Goal: Task Accomplishment & Management: Use online tool/utility

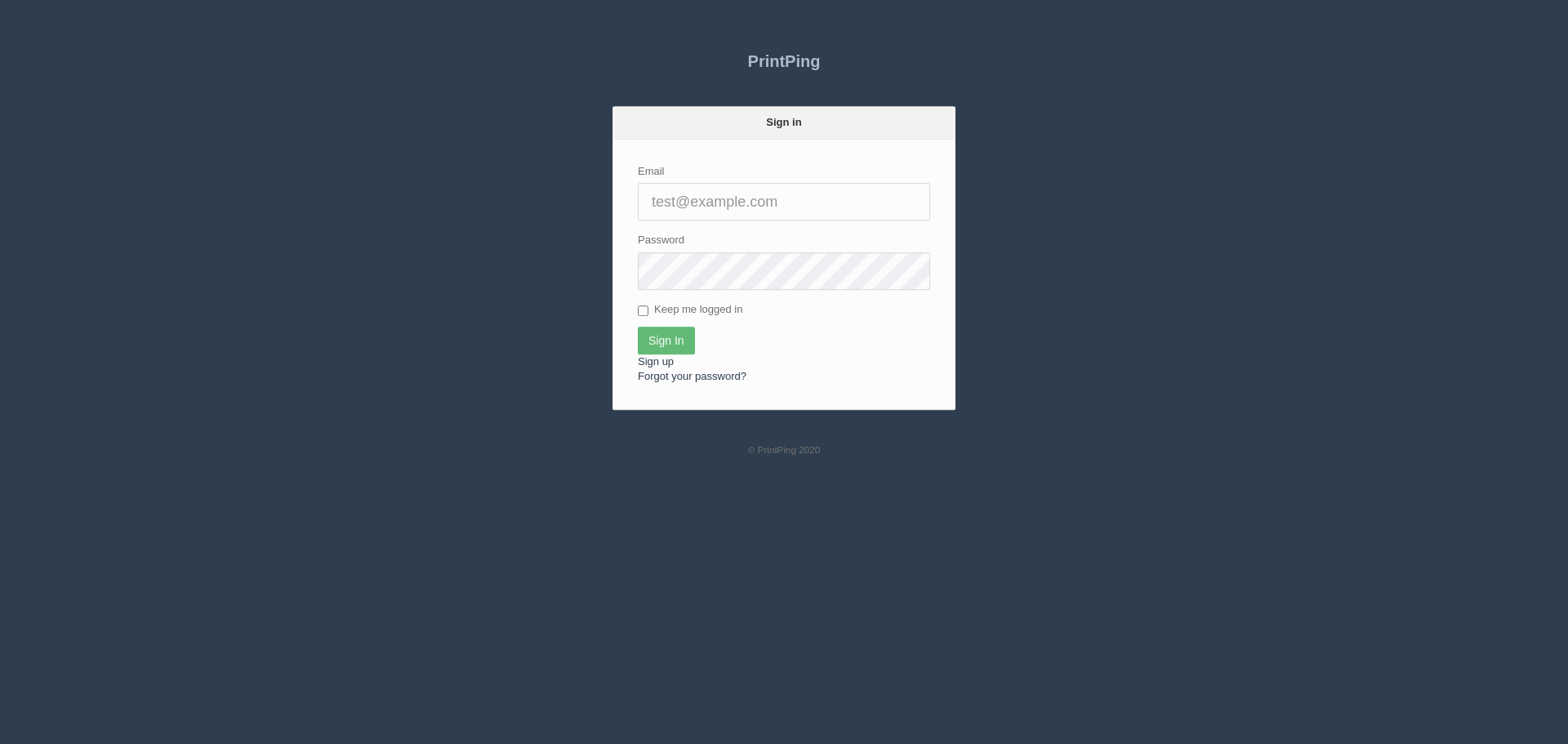
type input "[EMAIL_ADDRESS][DOMAIN_NAME]"
click at [677, 348] on input "Sign In" at bounding box center [666, 340] width 57 height 27
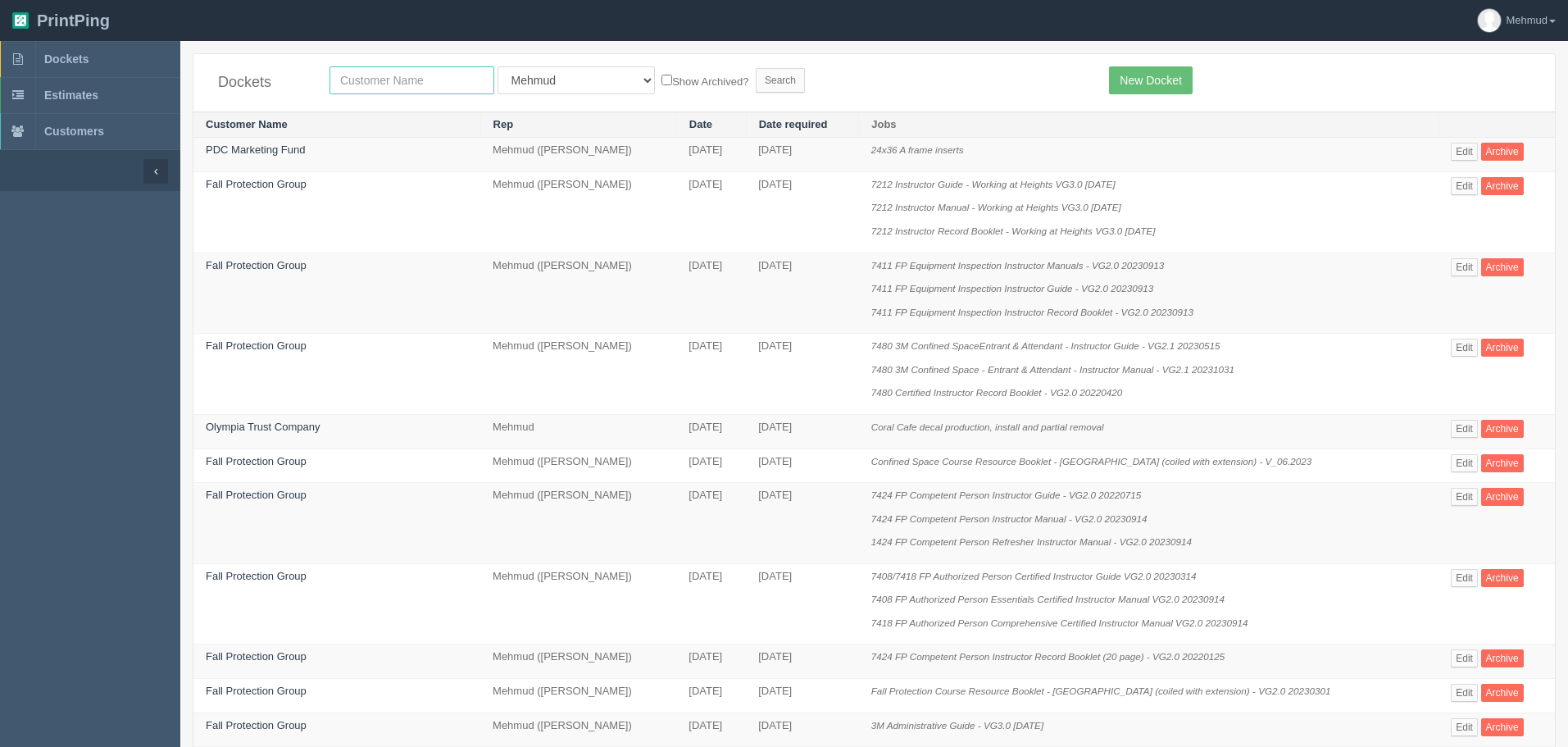
click at [370, 74] on input "text" at bounding box center [412, 79] width 164 height 27
type input "swank"
click at [701, 93] on form "swank All Users [PERSON_NAME] Test 1 [PERSON_NAME] [PERSON_NAME] [PERSON_NAME] …" at bounding box center [707, 79] width 755 height 27
click at [756, 88] on input "Search" at bounding box center [781, 80] width 49 height 25
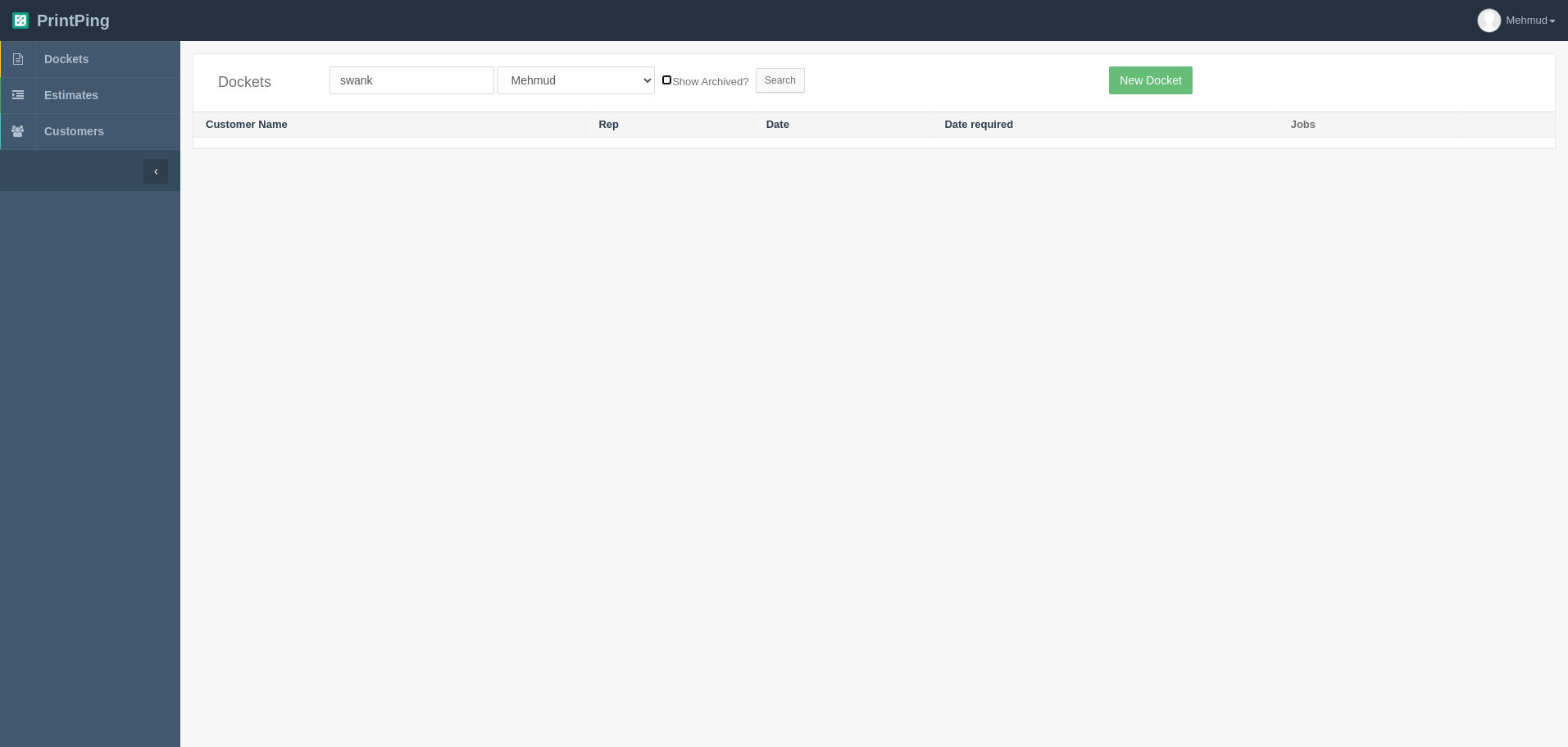
click at [662, 80] on input "Show Archived?" at bounding box center [666, 79] width 10 height 10
checkbox input "true"
click at [756, 86] on input "Search" at bounding box center [781, 80] width 49 height 25
drag, startPoint x: 402, startPoint y: 78, endPoint x: 256, endPoint y: 61, distance: 147.0
click at [256, 61] on div "Dockets swank All Users Ali Ali Test 1 Aly Amy Ankit Arif Brandon Dan France Gr…" at bounding box center [874, 82] width 1362 height 58
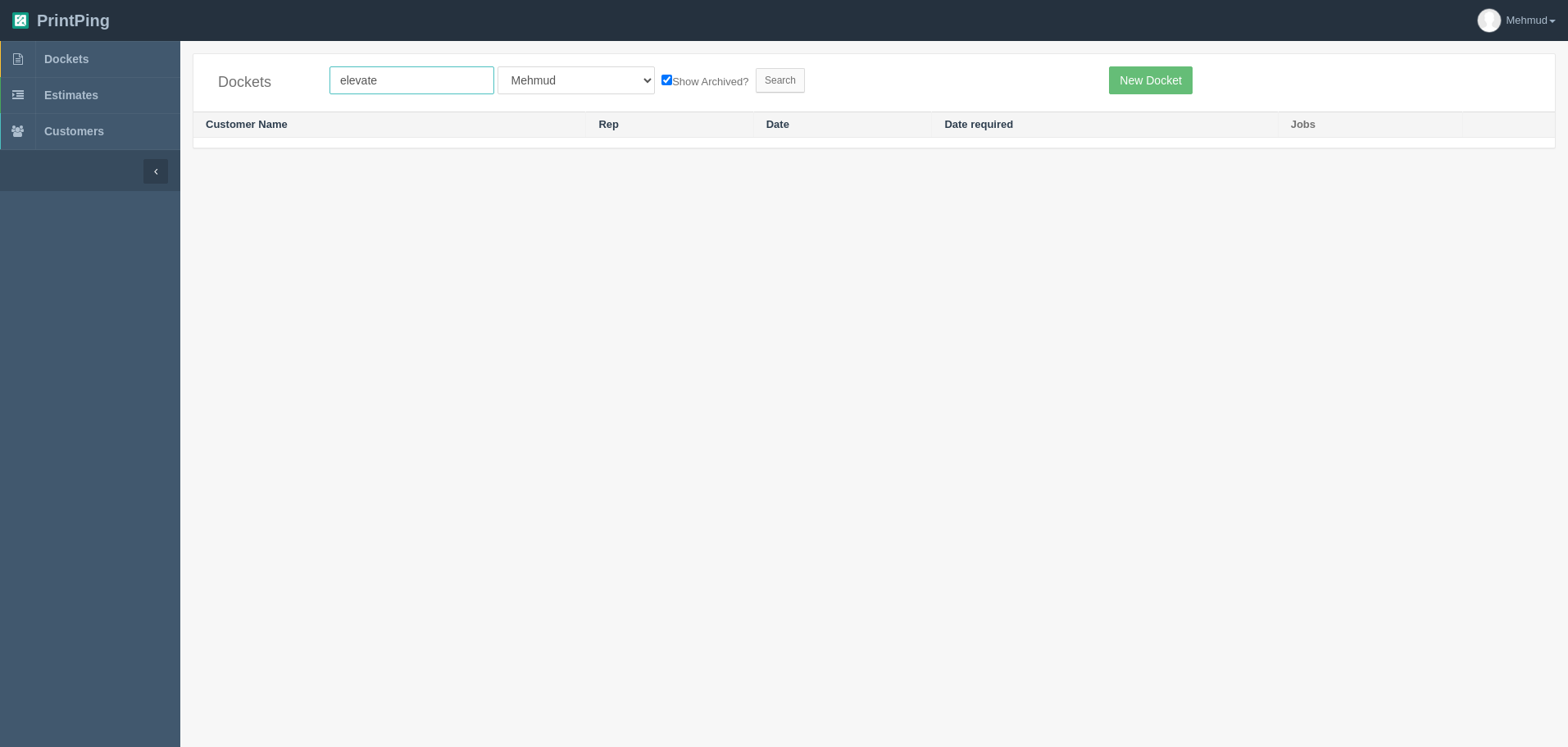
type input "elevate"
click at [756, 78] on input "Search" at bounding box center [781, 80] width 49 height 25
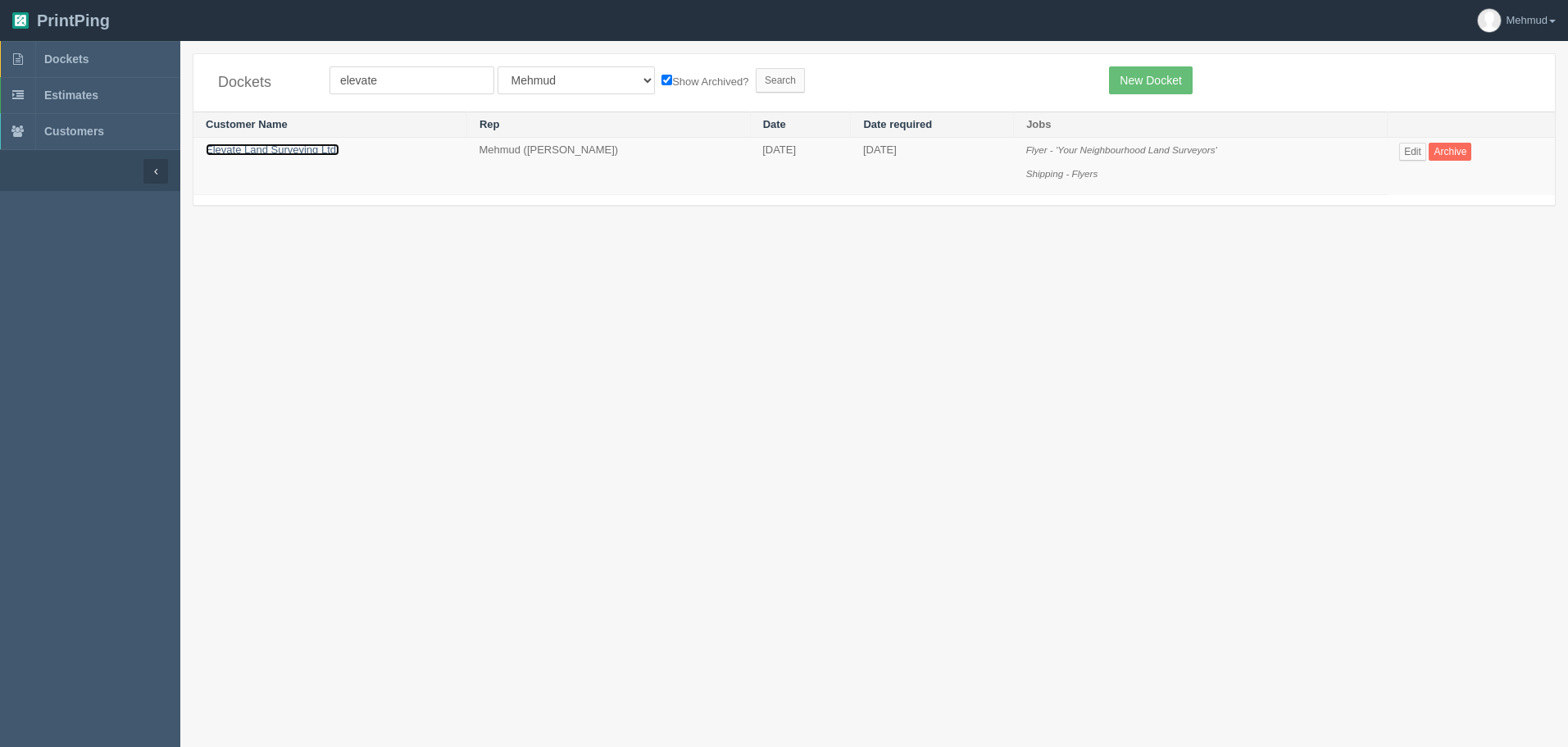
click at [269, 147] on link "Elevate Land Surveying Ltd." at bounding box center [272, 149] width 133 height 12
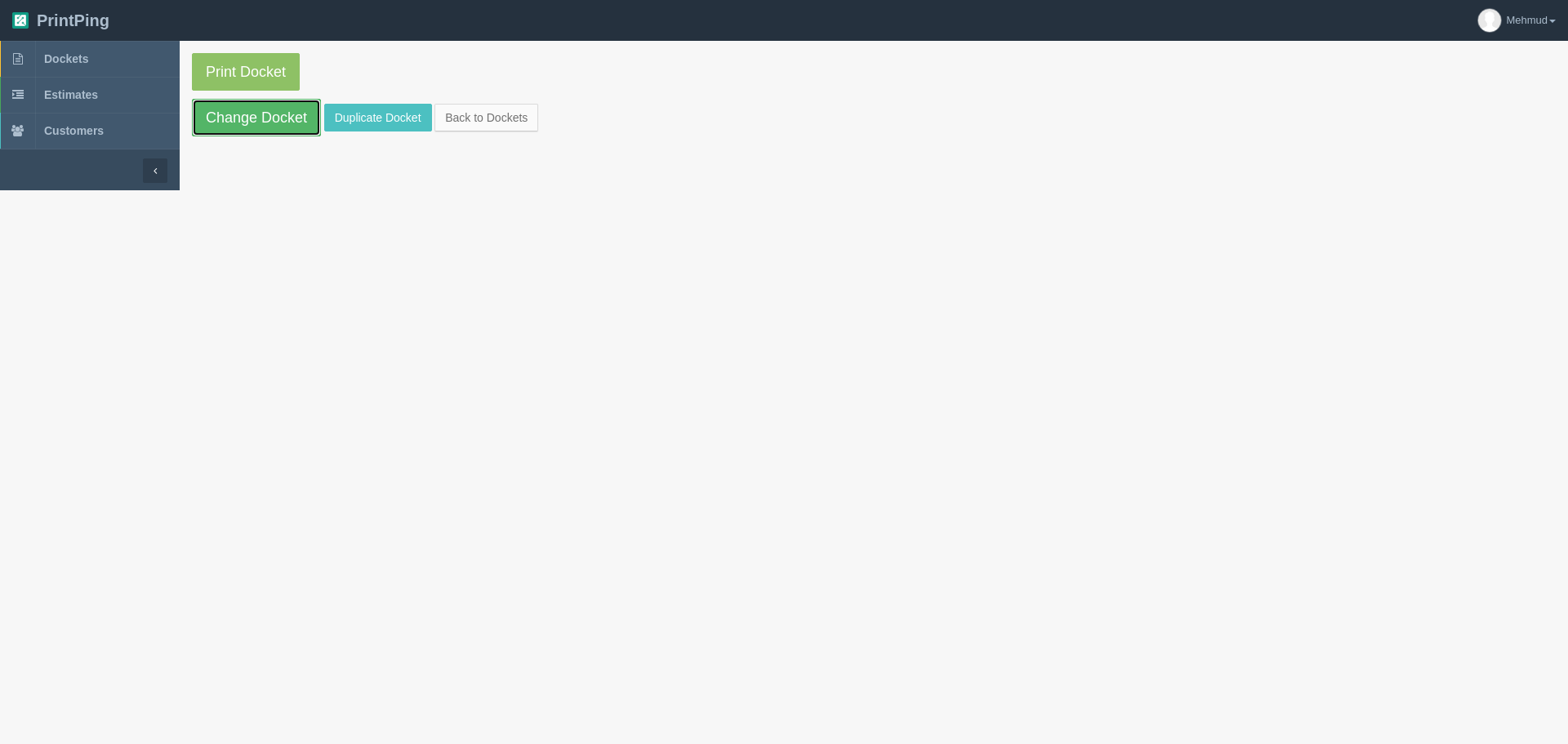
click at [283, 121] on link "Change Docket" at bounding box center [256, 118] width 129 height 38
